Goal: Register for event/course

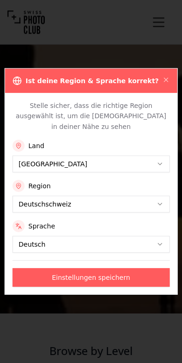
scroll to position [32, 0]
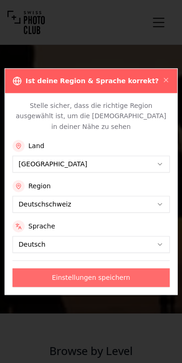
click at [122, 272] on button "Einstellungen speichern" at bounding box center [91, 277] width 157 height 19
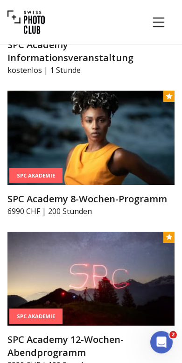
scroll to position [2122, 0]
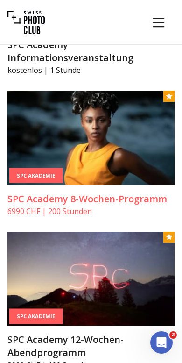
click at [135, 205] on p "6990 CHF | 200 Stunden" at bounding box center [90, 210] width 167 height 11
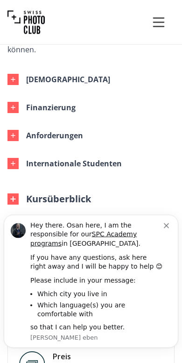
scroll to position [801, 0]
click at [170, 226] on button "Dismiss notification" at bounding box center [167, 224] width 7 height 7
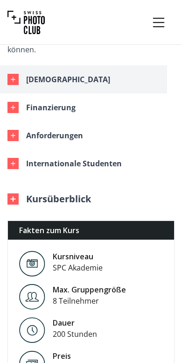
click at [11, 76] on icon "button" at bounding box center [12, 79] width 7 height 7
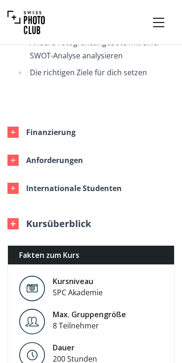
scroll to position [2241, 0]
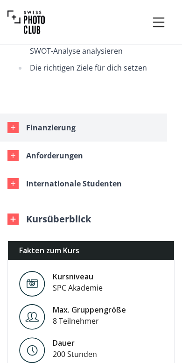
click at [14, 122] on div "button" at bounding box center [12, 127] width 11 height 11
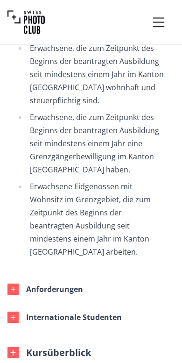
scroll to position [2806, 0]
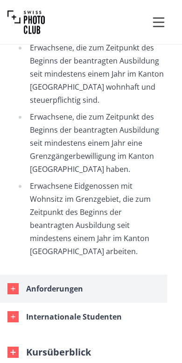
click at [20, 275] on button "Anforderungen" at bounding box center [83, 289] width 167 height 28
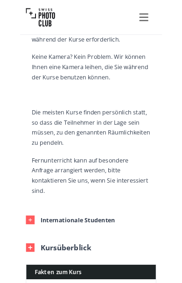
scroll to position [3172, 0]
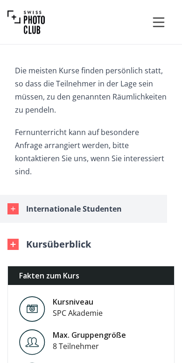
click at [12, 205] on icon "button" at bounding box center [12, 208] width 7 height 7
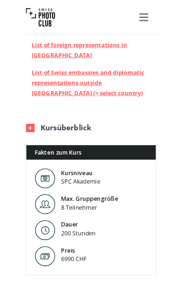
scroll to position [3664, 0]
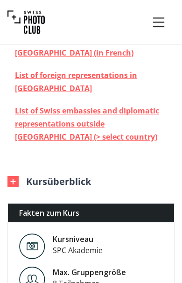
click at [18, 176] on img at bounding box center [12, 181] width 11 height 11
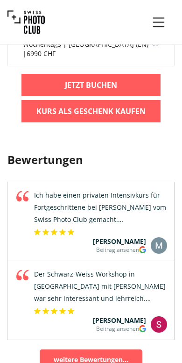
scroll to position [4803, 0]
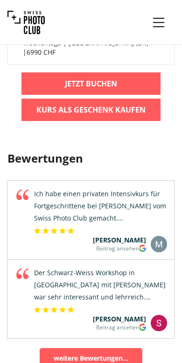
click at [133, 188] on div "Ich habe einen privaten Intensivkurs für Fortgeschrittene bei [PERSON_NAME] vom…" at bounding box center [100, 206] width 134 height 36
click at [121, 188] on div "Ich habe einen privaten Intensivkurs für Fortgeschrittene bei [PERSON_NAME] vom…" at bounding box center [100, 206] width 134 height 36
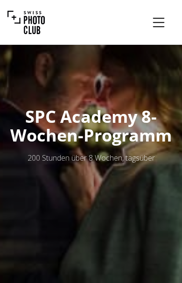
scroll to position [0, 0]
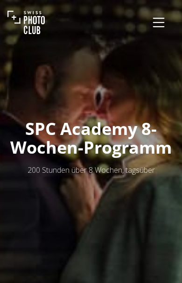
click at [158, 24] on icon "Menu" at bounding box center [158, 22] width 17 height 17
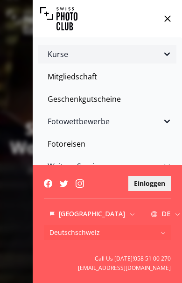
click at [171, 52] on icon "Sidebar" at bounding box center [167, 54] width 11 height 11
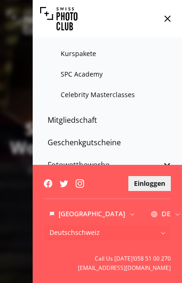
scroll to position [98, 0]
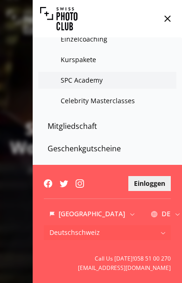
click at [95, 78] on link "SPC Academy" at bounding box center [107, 80] width 138 height 17
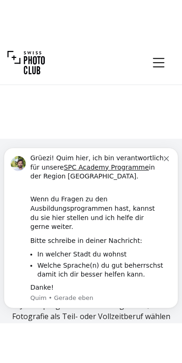
scroll to position [1784, 0]
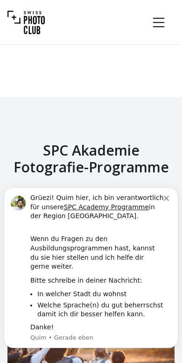
click at [169, 201] on icon "Dismiss notification" at bounding box center [166, 198] width 5 height 5
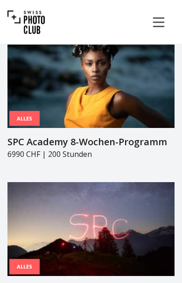
scroll to position [2204, 0]
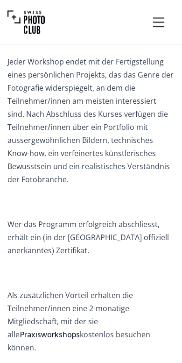
scroll to position [536, 0]
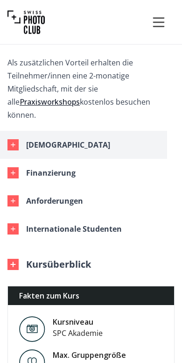
click at [18, 140] on div "button" at bounding box center [12, 145] width 11 height 11
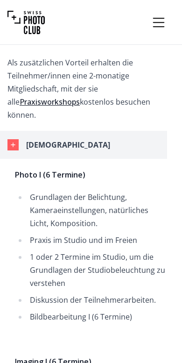
click at [13, 141] on button "[DEMOGRAPHIC_DATA]" at bounding box center [83, 145] width 167 height 28
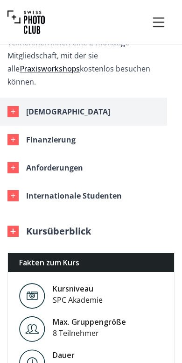
scroll to position [801, 0]
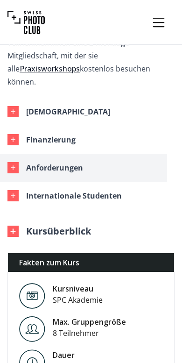
click at [15, 162] on div "button" at bounding box center [12, 167] width 11 height 11
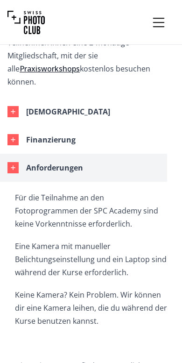
click at [19, 156] on button "Anforderungen" at bounding box center [83, 168] width 167 height 28
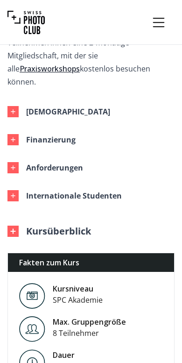
click at [11, 226] on img at bounding box center [12, 231] width 11 height 11
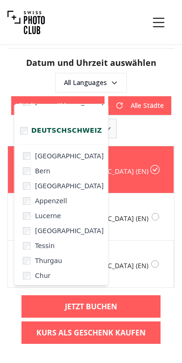
scroll to position [133, 0]
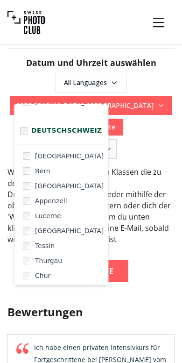
click at [155, 260] on div "Warteliste" at bounding box center [90, 271] width 167 height 22
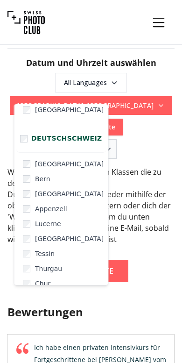
scroll to position [130, 0]
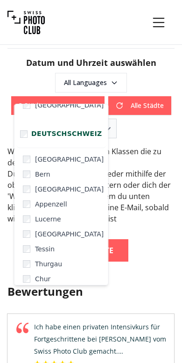
click at [147, 219] on div "Wir haben keine verfügbaren Klassen die zu deiner Auswahl passen . Du kannst de…" at bounding box center [90, 204] width 167 height 116
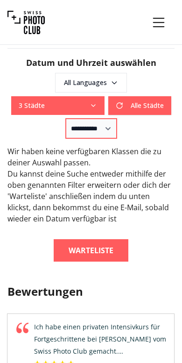
click at [114, 119] on select "**********" at bounding box center [91, 129] width 51 height 20
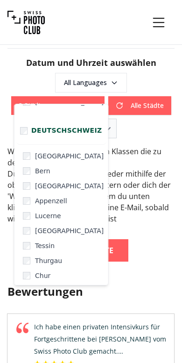
scroll to position [133, 0]
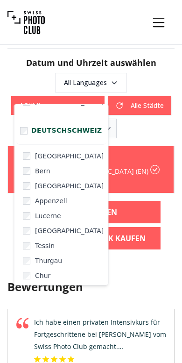
click at [145, 279] on h3 "Bewertungen" at bounding box center [90, 286] width 167 height 15
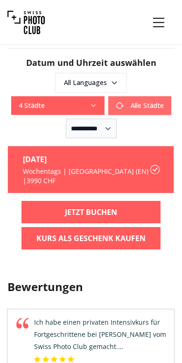
click at [108, 96] on button "Alle Städte" at bounding box center [139, 105] width 63 height 19
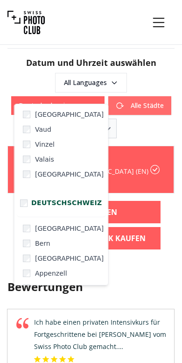
scroll to position [71, 0]
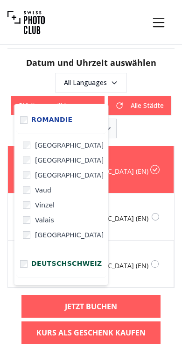
scroll to position [0, 0]
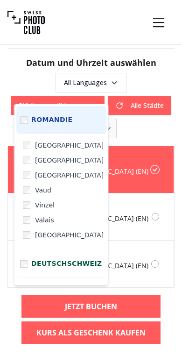
click at [31, 117] on label "Romandie" at bounding box center [61, 120] width 90 height 28
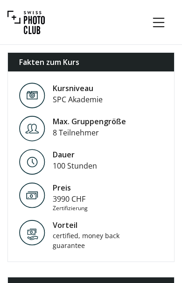
scroll to position [1375, 0]
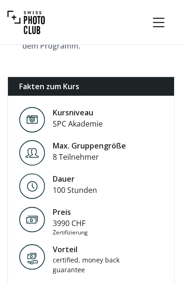
click at [164, 16] on icon "Menu" at bounding box center [158, 22] width 17 height 17
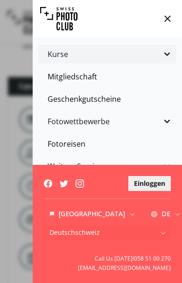
click at [169, 55] on icon "Sidebar" at bounding box center [167, 54] width 11 height 11
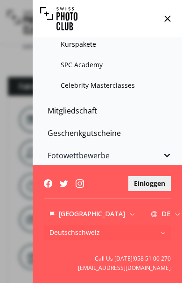
scroll to position [108, 0]
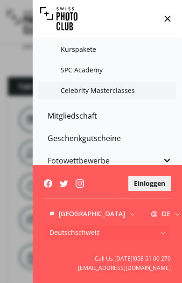
click at [117, 86] on link "Celebrity Masterclasses" at bounding box center [107, 90] width 138 height 17
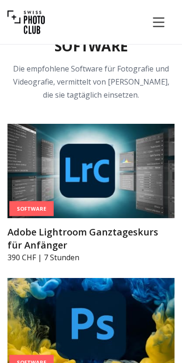
scroll to position [5783, 0]
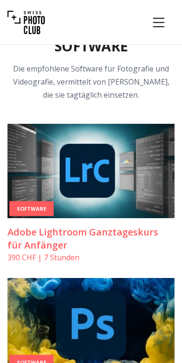
click at [72, 226] on h3 "Adobe Lightroom Ganztageskurs für Anfänger" at bounding box center [90, 239] width 167 height 26
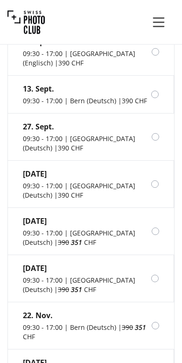
scroll to position [1222, 0]
